Goal: Communication & Community: Share content

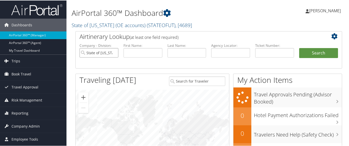
click at [114, 53] on input "State of Utah (OE accounts)" at bounding box center [98, 52] width 39 height 9
click at [266, 51] on input "text" at bounding box center [274, 52] width 39 height 9
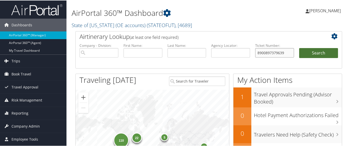
type input "8900897379639"
click at [310, 52] on button "Search" at bounding box center [318, 53] width 39 height 10
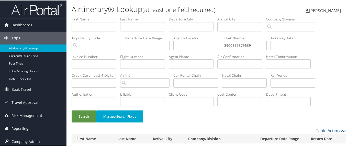
scroll to position [18, 0]
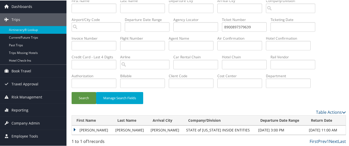
click at [75, 128] on td "LUIS FERNANDO" at bounding box center [92, 129] width 41 height 9
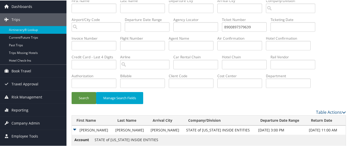
scroll to position [55, 0]
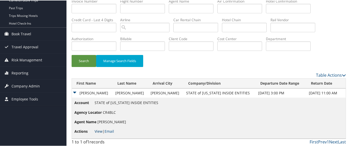
click at [99, 129] on link "View" at bounding box center [99, 130] width 8 height 5
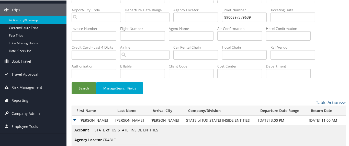
scroll to position [0, 0]
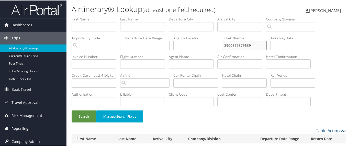
click at [255, 47] on input "8900897379639" at bounding box center [244, 44] width 45 height 9
type input "8900897387866"
click at [83, 116] on button "Search" at bounding box center [84, 116] width 25 height 12
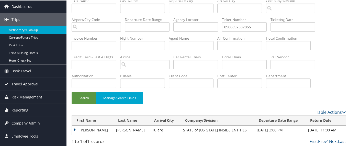
click at [75, 128] on td "LUIS FERNANDO" at bounding box center [93, 129] width 42 height 9
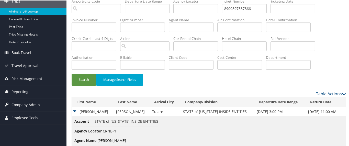
scroll to position [55, 0]
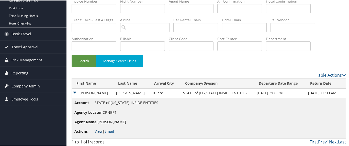
click at [96, 130] on link "View" at bounding box center [99, 130] width 8 height 5
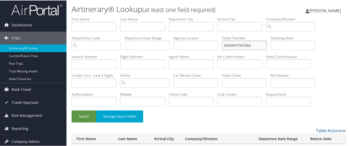
drag, startPoint x: 256, startPoint y: 44, endPoint x: 206, endPoint y: 42, distance: 49.4
click at [206, 16] on ul "First Name Last Name Departure City Arrival City Company/Division Airport/City …" at bounding box center [209, 16] width 274 height 0
type input "8900897387870"
click at [84, 116] on button "Search" at bounding box center [84, 116] width 25 height 12
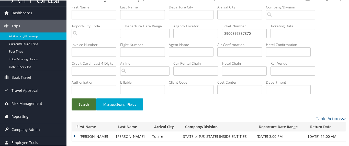
scroll to position [18, 0]
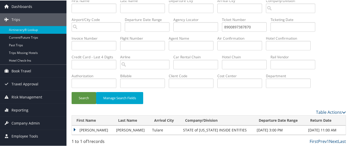
click at [75, 127] on td "LUIS FERNANDO" at bounding box center [93, 129] width 42 height 9
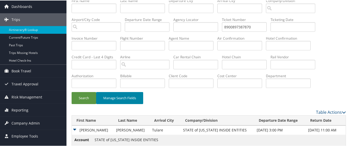
scroll to position [55, 0]
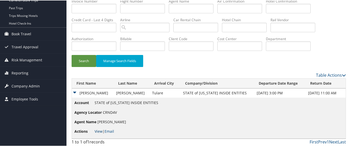
click at [99, 130] on link "View" at bounding box center [99, 130] width 8 height 5
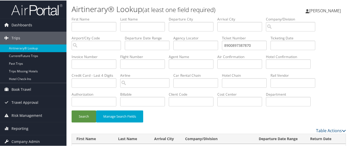
scroll to position [0, 0]
drag, startPoint x: 253, startPoint y: 43, endPoint x: 207, endPoint y: 43, distance: 46.0
click at [207, 16] on ul "First Name Last Name Departure City Arrival City Company/Division Airport/City …" at bounding box center [209, 16] width 274 height 0
type input "8900897387868"
click at [81, 116] on button "Search" at bounding box center [84, 116] width 25 height 12
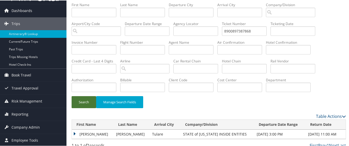
scroll to position [18, 0]
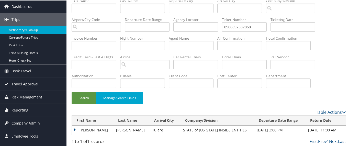
click at [76, 128] on td "LUIS FERNANDO" at bounding box center [93, 129] width 42 height 9
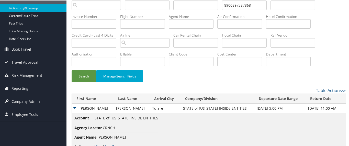
scroll to position [55, 0]
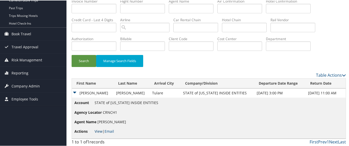
click at [96, 129] on link "View" at bounding box center [99, 130] width 8 height 5
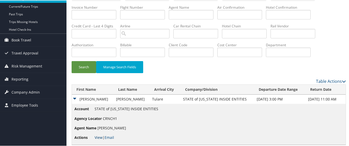
scroll to position [0, 0]
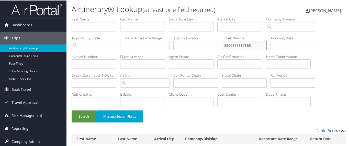
drag, startPoint x: 254, startPoint y: 44, endPoint x: 202, endPoint y: 44, distance: 51.9
click at [202, 16] on ul "First Name Last Name Departure City Arrival City Company/Division Airport/City …" at bounding box center [209, 16] width 274 height 0
click at [238, 43] on input "text" at bounding box center [244, 44] width 45 height 9
type input "8900897387869"
click at [82, 112] on button "Search" at bounding box center [84, 116] width 25 height 12
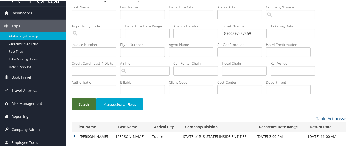
scroll to position [18, 0]
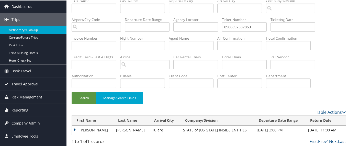
click at [76, 127] on td "LUIS FERNANDO" at bounding box center [93, 129] width 42 height 9
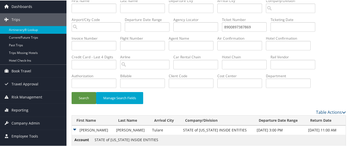
scroll to position [55, 0]
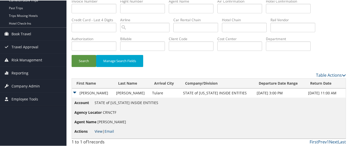
click at [95, 129] on link "View" at bounding box center [99, 130] width 8 height 5
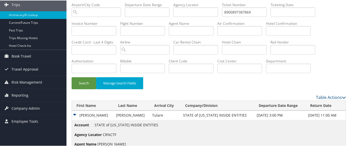
scroll to position [0, 0]
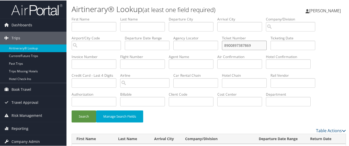
drag, startPoint x: 248, startPoint y: 44, endPoint x: 215, endPoint y: 43, distance: 33.5
click at [215, 16] on ul "First Name Last Name Departure City Arrival City Company/Division Airport/City …" at bounding box center [209, 16] width 274 height 0
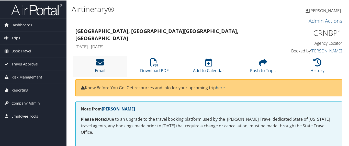
click at [98, 60] on icon at bounding box center [100, 62] width 8 height 8
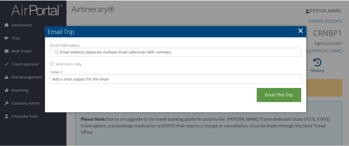
click at [83, 50] on input "Email Address(es):" at bounding box center [175, 51] width 245 height 5
type input "jessetrembly@utah.gov"
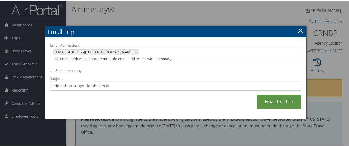
click at [53, 60] on div "Email Address(es): jessetrembly@utah.gov jessetrembly@utah.gov × Send me a copy…" at bounding box center [175, 77] width 251 height 71
click at [50, 68] on input "Send me a copy" at bounding box center [51, 69] width 3 height 3
checkbox input "true"
click at [59, 81] on input "Subject:" at bounding box center [175, 85] width 251 height 9
type input "Requested Receipt"
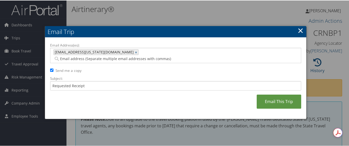
click at [79, 51] on span "jessetrembly@utah.gov" at bounding box center [94, 51] width 80 height 5
type input "jessetrembly@utah.gov"
drag, startPoint x: 75, startPoint y: 50, endPoint x: 67, endPoint y: 51, distance: 8.0
click at [67, 51] on span "jessetrembly@utah.gov" at bounding box center [94, 51] width 80 height 5
click at [67, 51] on span "[EMAIL_ADDRESS][US_STATE][DOMAIN_NAME]" at bounding box center [94, 51] width 80 height 5
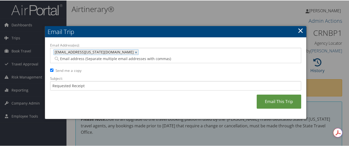
click at [93, 50] on div "jessetrembly@utah.gov ×" at bounding box center [95, 52] width 85 height 6
drag, startPoint x: 93, startPoint y: 50, endPoint x: 49, endPoint y: 51, distance: 43.5
click at [50, 51] on div "jessetrembly@utah.gov jessetrembly@utah.gov jessetrembly@utah.gov ×" at bounding box center [175, 54] width 251 height 15
copy span "[EMAIL_ADDRESS][US_STATE][DOMAIN_NAME]"
click at [281, 94] on link "Email This Trip" at bounding box center [279, 101] width 44 height 14
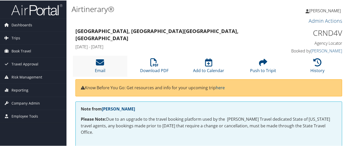
click at [93, 60] on li "Email" at bounding box center [100, 65] width 54 height 21
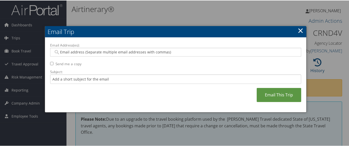
click at [90, 53] on input "Email Address(es):" at bounding box center [175, 51] width 245 height 5
paste input "[EMAIL_ADDRESS][US_STATE][DOMAIN_NAME]"
type input "[EMAIL_ADDRESS][US_STATE][DOMAIN_NAME]"
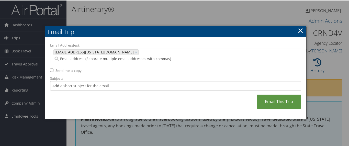
click at [51, 68] on input "Send me a copy" at bounding box center [51, 69] width 3 height 3
checkbox input "true"
click at [70, 81] on input "Subject:" at bounding box center [175, 85] width 251 height 9
type input "Requested Receipt"
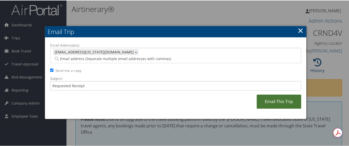
click at [272, 95] on link "Email This Trip" at bounding box center [279, 101] width 44 height 14
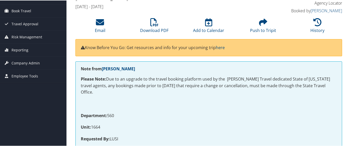
scroll to position [32, 0]
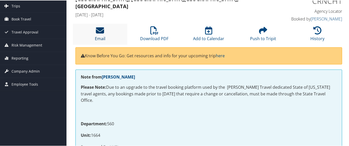
click at [102, 35] on link "Email" at bounding box center [100, 35] width 10 height 12
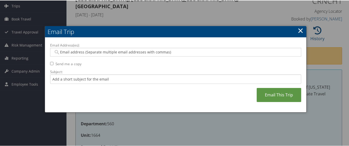
click at [59, 50] on input "Email Address(es):" at bounding box center [175, 51] width 245 height 5
paste input "[EMAIL_ADDRESS][US_STATE][DOMAIN_NAME]"
type input "[EMAIL_ADDRESS][US_STATE][DOMAIN_NAME]"
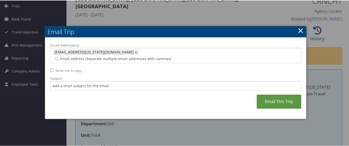
click at [49, 62] on div "Email Address(es): [EMAIL_ADDRESS][US_STATE][DOMAIN_NAME] [EMAIL_ADDRESS][US_ST…" at bounding box center [175, 78] width 261 height 82
click at [51, 68] on input "Send me a copy" at bounding box center [51, 69] width 3 height 3
checkbox input "true"
click at [65, 81] on input "Subject:" at bounding box center [175, 85] width 251 height 9
type input "Requested Receipt"
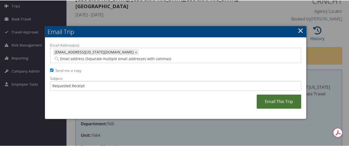
click at [274, 97] on link "Email This Trip" at bounding box center [279, 101] width 44 height 14
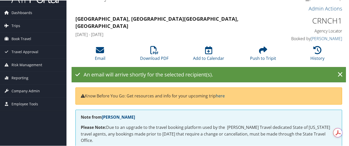
scroll to position [0, 0]
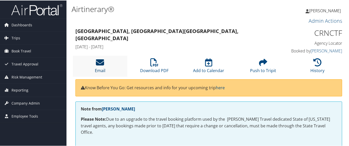
click at [96, 62] on icon at bounding box center [100, 62] width 8 height 8
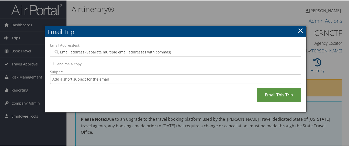
click at [82, 50] on input "Email Address(es):" at bounding box center [175, 51] width 245 height 5
paste input "[EMAIL_ADDRESS][US_STATE][DOMAIN_NAME]"
type input "[EMAIL_ADDRESS][US_STATE][DOMAIN_NAME]"
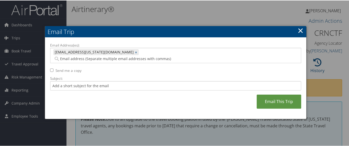
click at [50, 68] on input "Send me a copy" at bounding box center [51, 69] width 3 height 3
checkbox input "true"
click at [66, 81] on input "Subject:" at bounding box center [175, 85] width 251 height 9
type input "Requested Receipt"
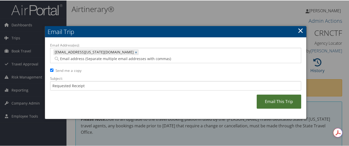
click at [259, 94] on link "Email This Trip" at bounding box center [279, 101] width 44 height 14
